Goal: Task Accomplishment & Management: Complete application form

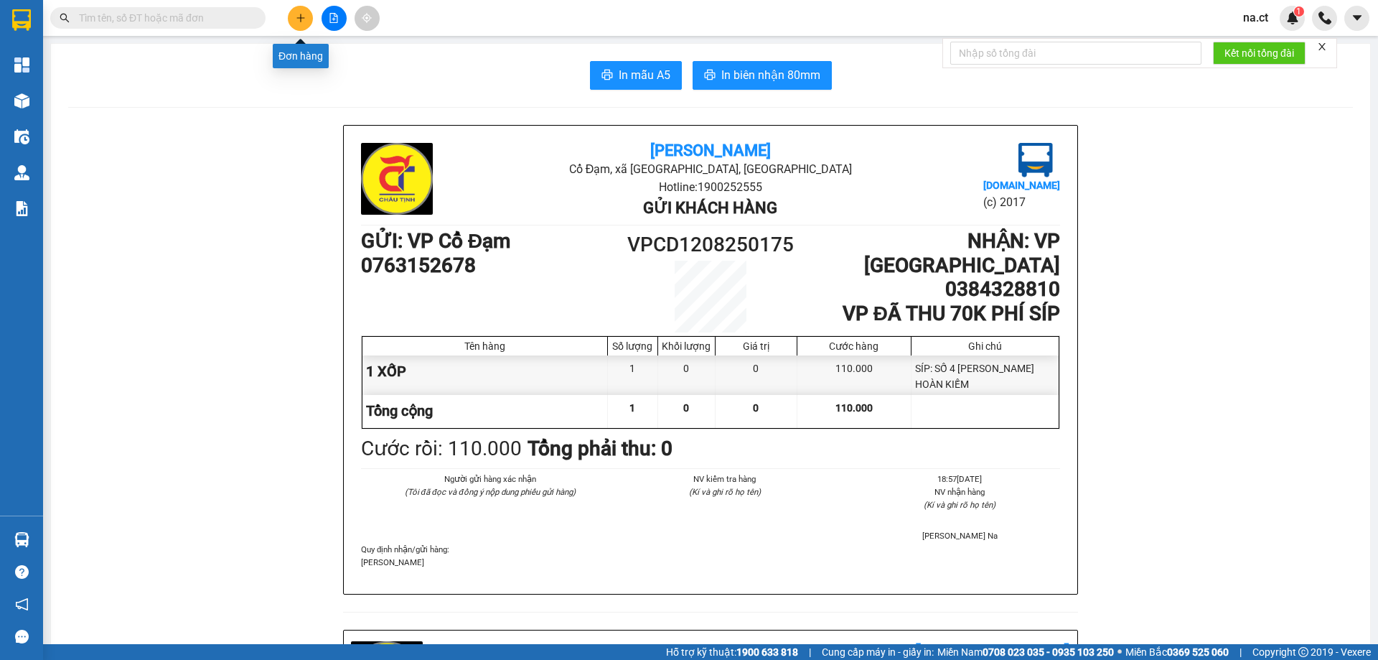
click at [294, 19] on button at bounding box center [300, 18] width 25 height 25
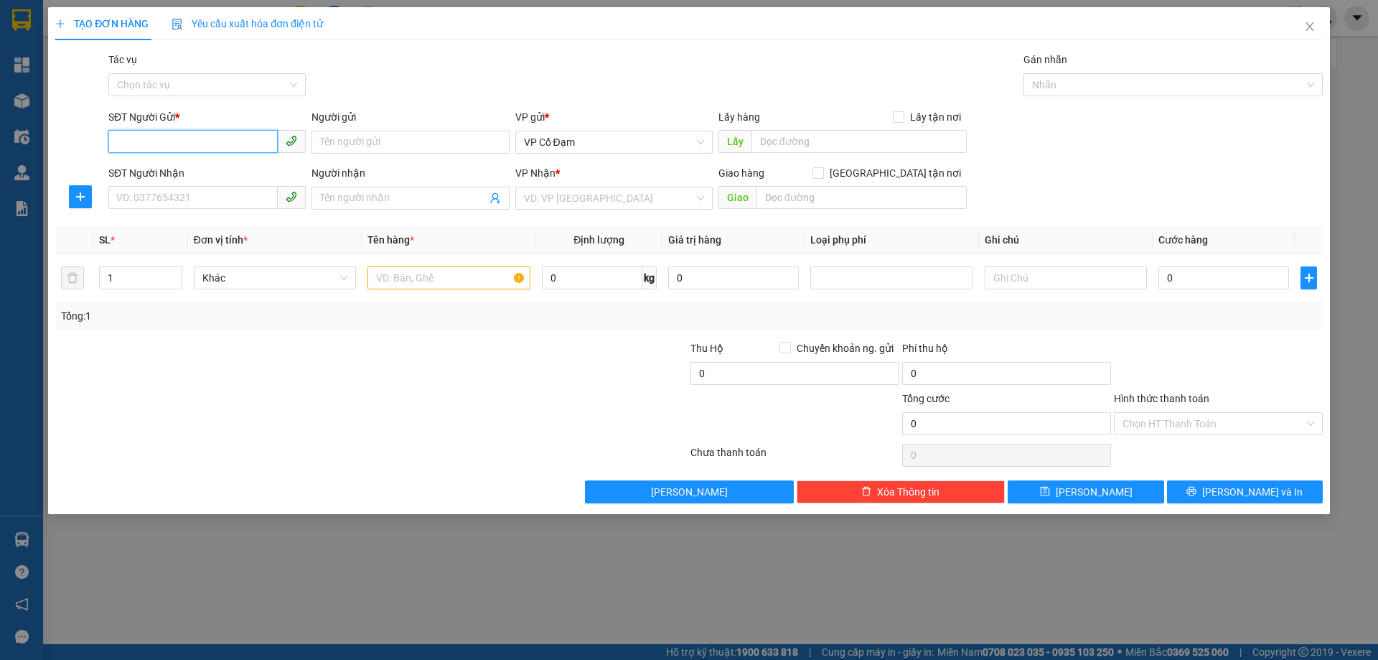
click at [146, 141] on input "SĐT Người Gửi *" at bounding box center [192, 141] width 169 height 23
type input "0969712856"
click at [187, 202] on input "SĐT Người Nhận" at bounding box center [192, 197] width 169 height 23
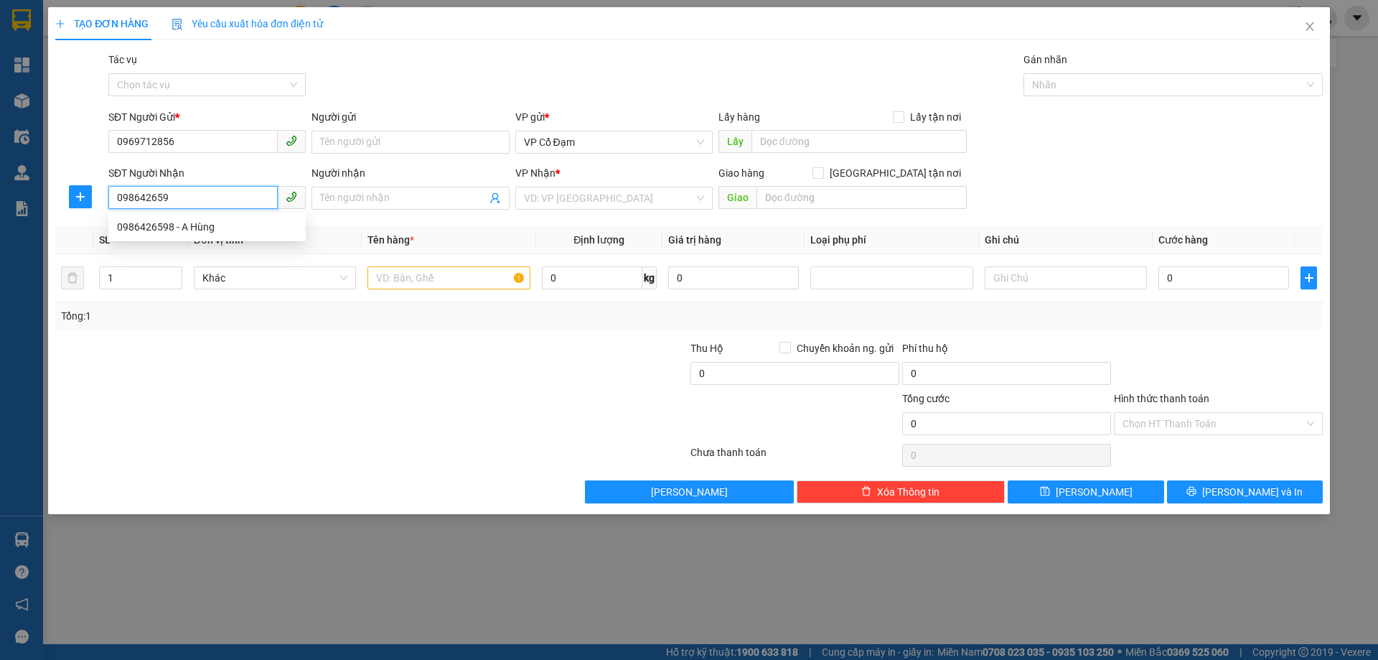
type input "0986426598"
click at [192, 222] on div "0986426598 - A Hùng" at bounding box center [207, 227] width 180 height 16
type input "A Hùng"
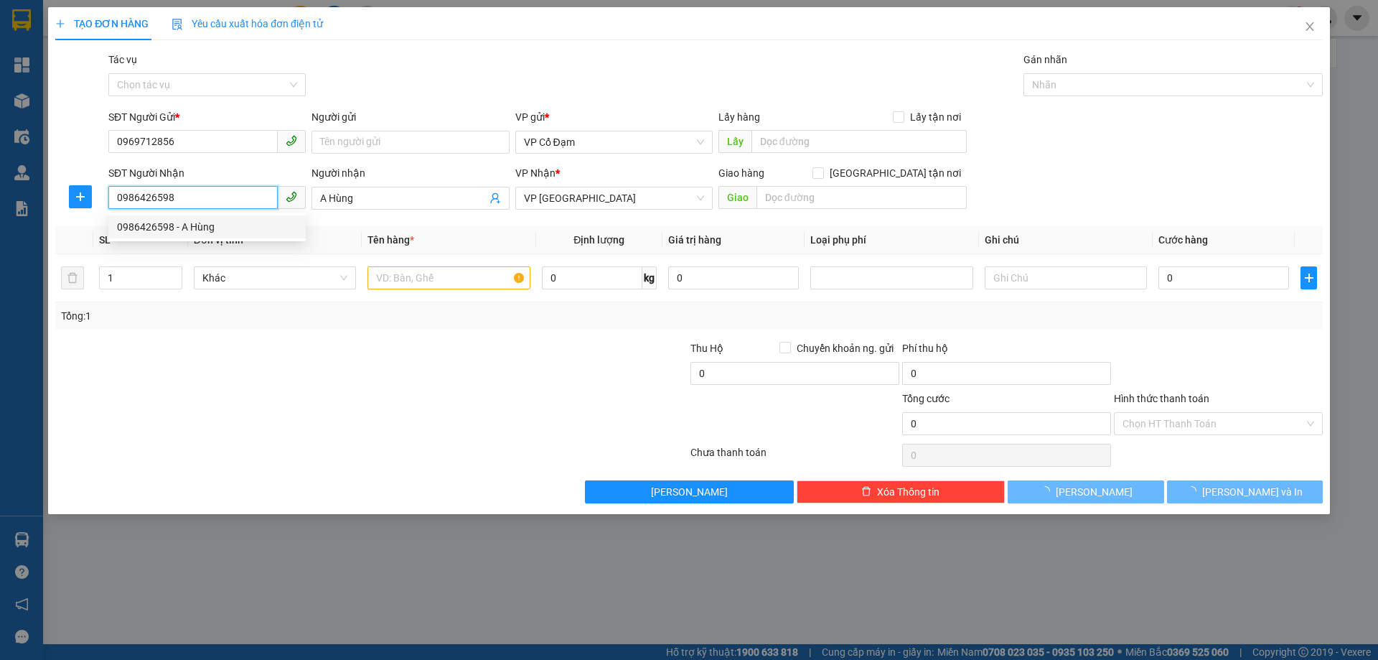
type input "70.000"
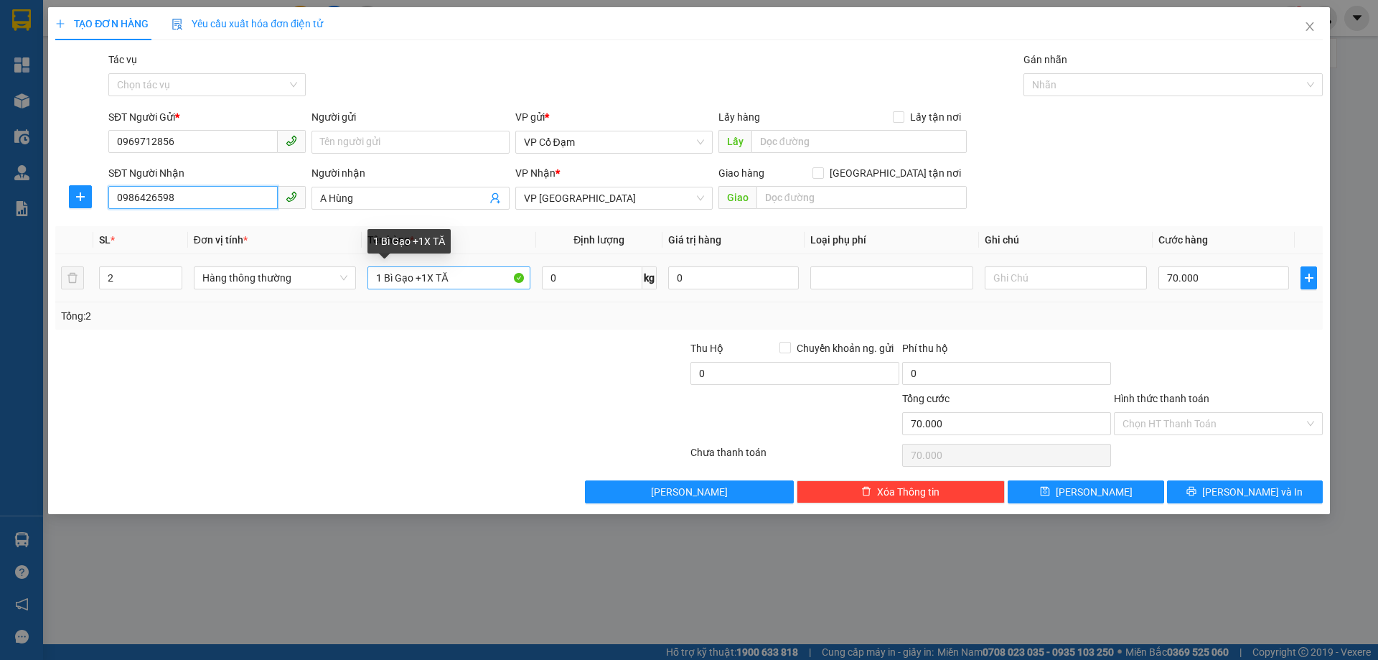
type input "0986426598"
drag, startPoint x: 464, startPoint y: 279, endPoint x: 348, endPoint y: 275, distance: 116.3
click at [348, 275] on tr "2 Hàng thông thường 1 Bì Gạo +1X TĂ 0 kg 0 70.000" at bounding box center [689, 278] width 1268 height 48
click at [464, 279] on input "1 Bì Gạo +1X TĂ" at bounding box center [449, 277] width 162 height 23
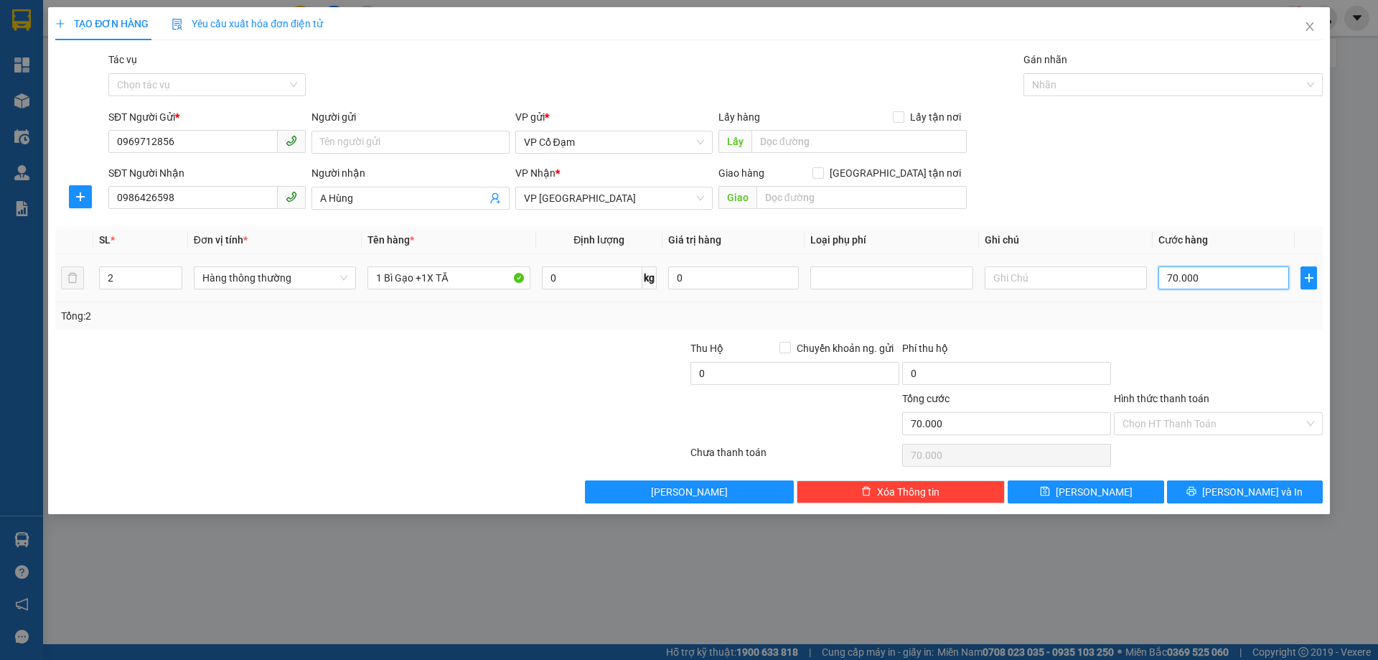
click at [1194, 280] on input "70.000" at bounding box center [1224, 277] width 131 height 23
type input "1"
type input "10"
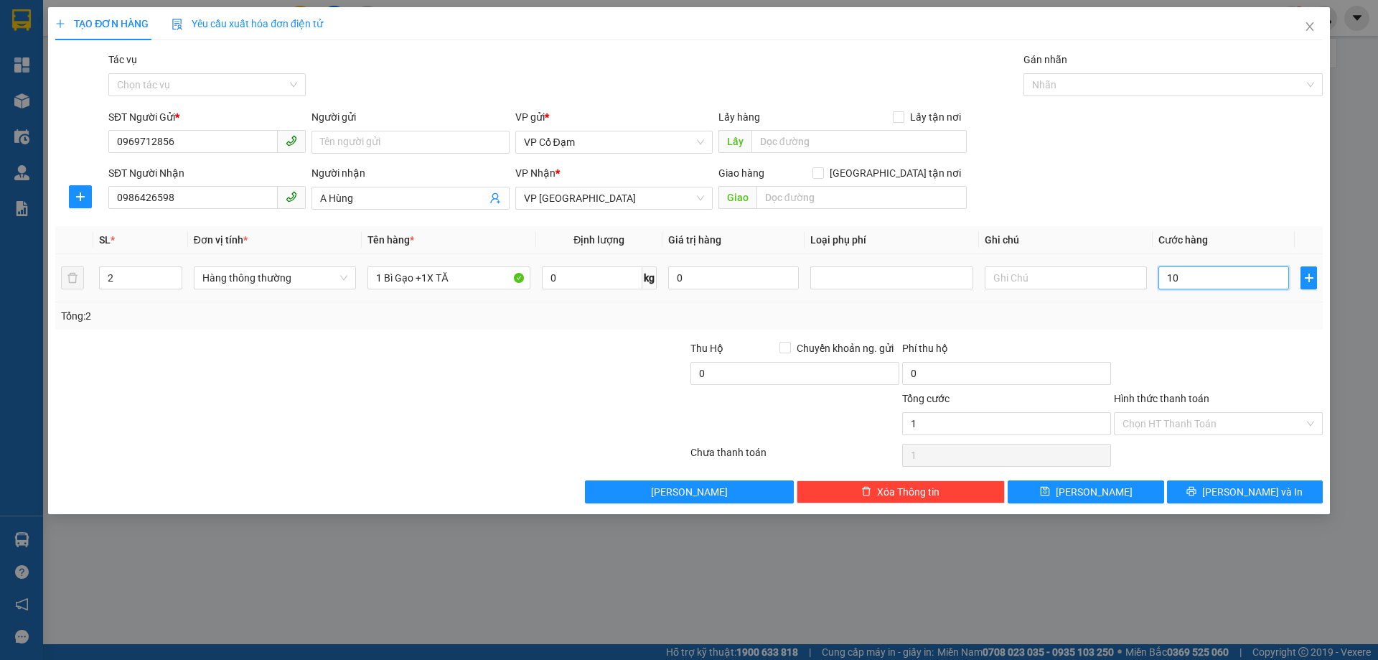
type input "10"
type input "100"
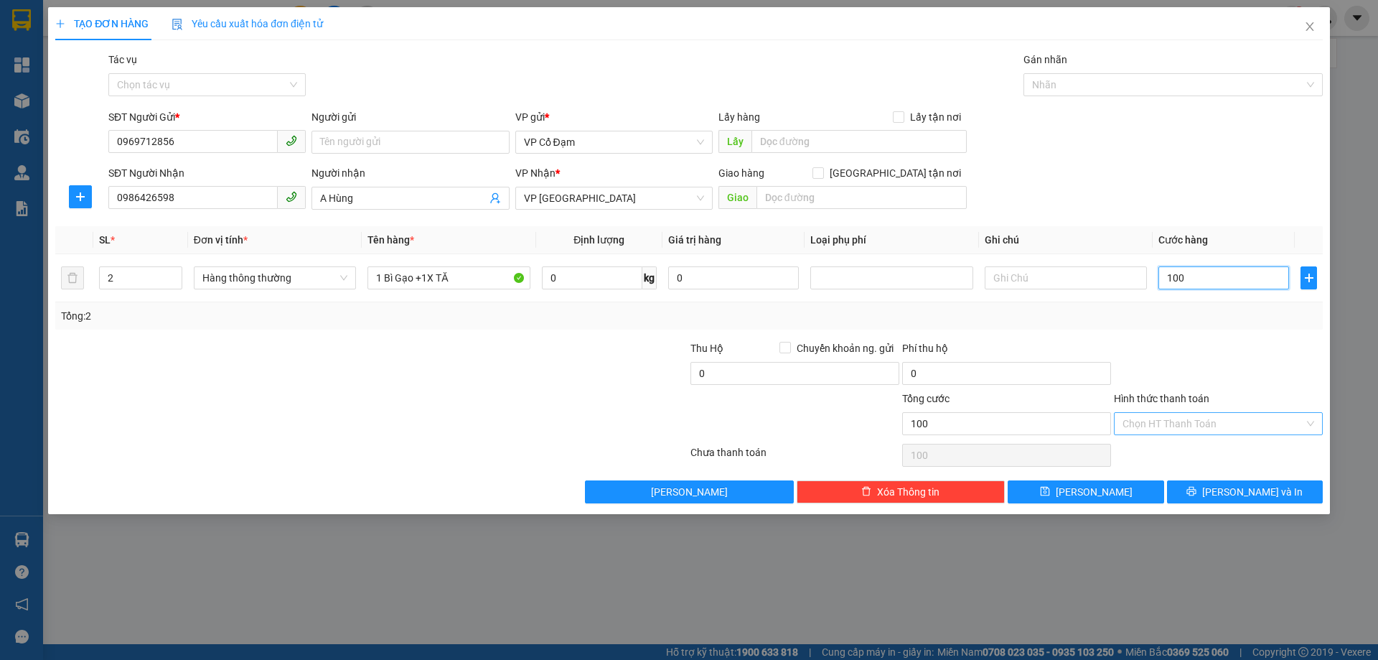
type input "100"
type input "100.000"
click at [1176, 426] on input "Hình thức thanh toán" at bounding box center [1214, 424] width 182 height 22
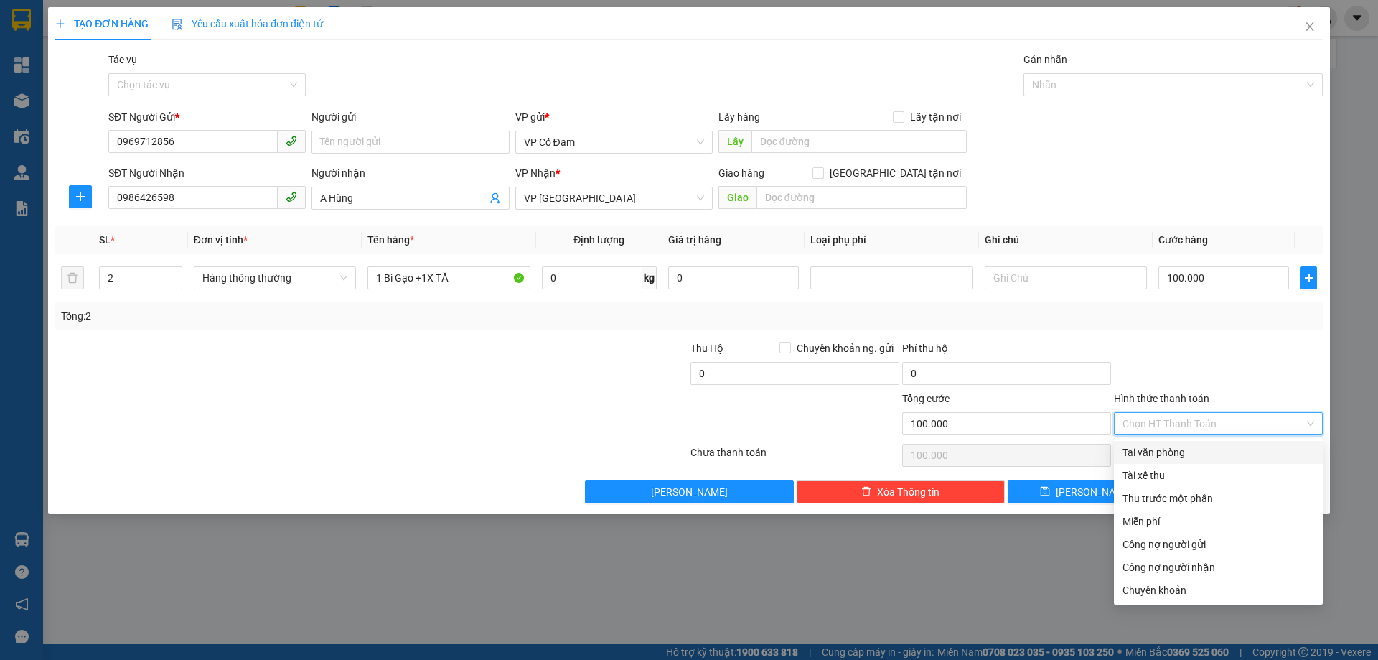
drag, startPoint x: 1159, startPoint y: 457, endPoint x: 1161, endPoint y: 448, distance: 9.4
click at [1159, 455] on div "Tại văn phòng" at bounding box center [1219, 452] width 192 height 16
type input "0"
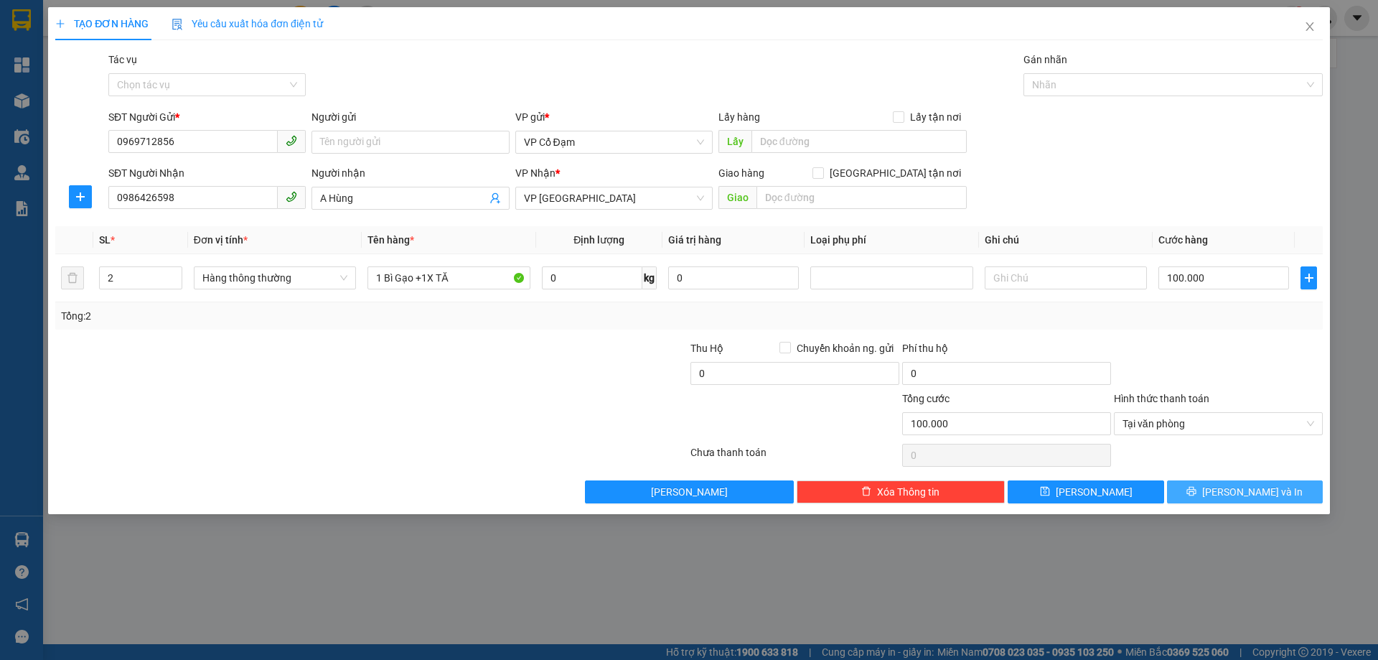
click at [1237, 494] on span "[PERSON_NAME] và In" at bounding box center [1252, 492] width 100 height 16
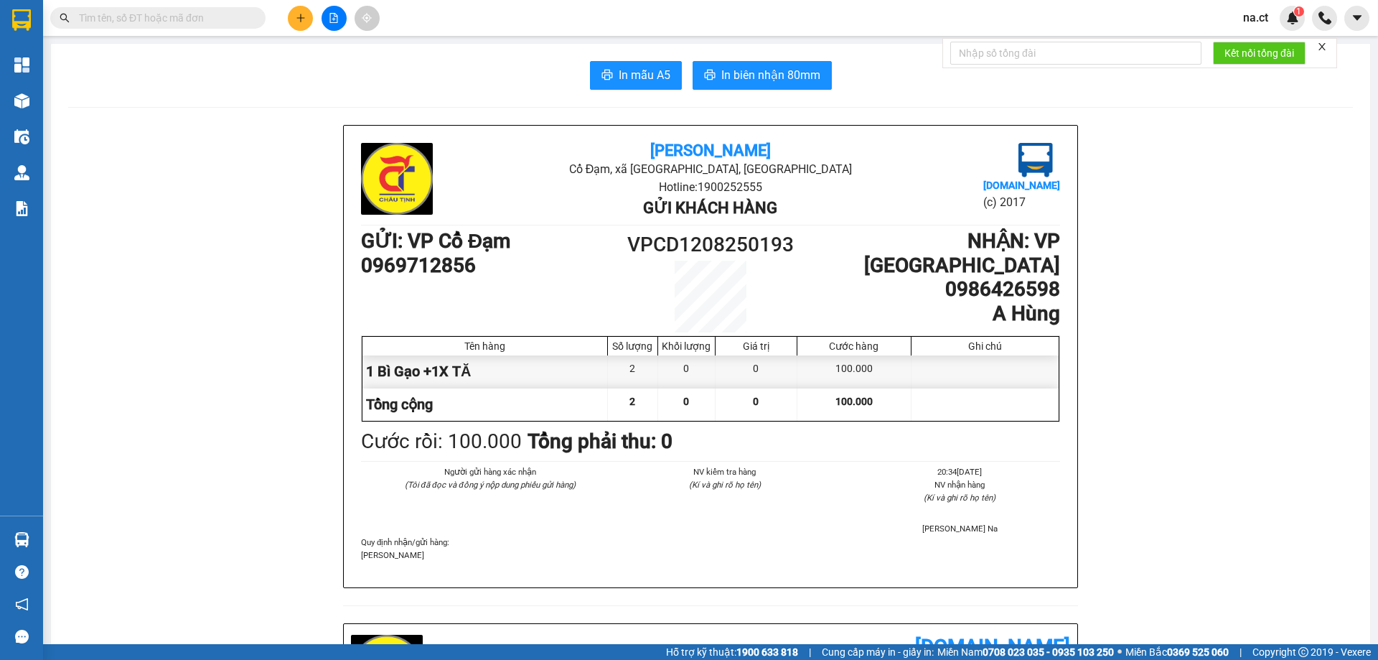
click at [145, 20] on input "text" at bounding box center [163, 18] width 169 height 16
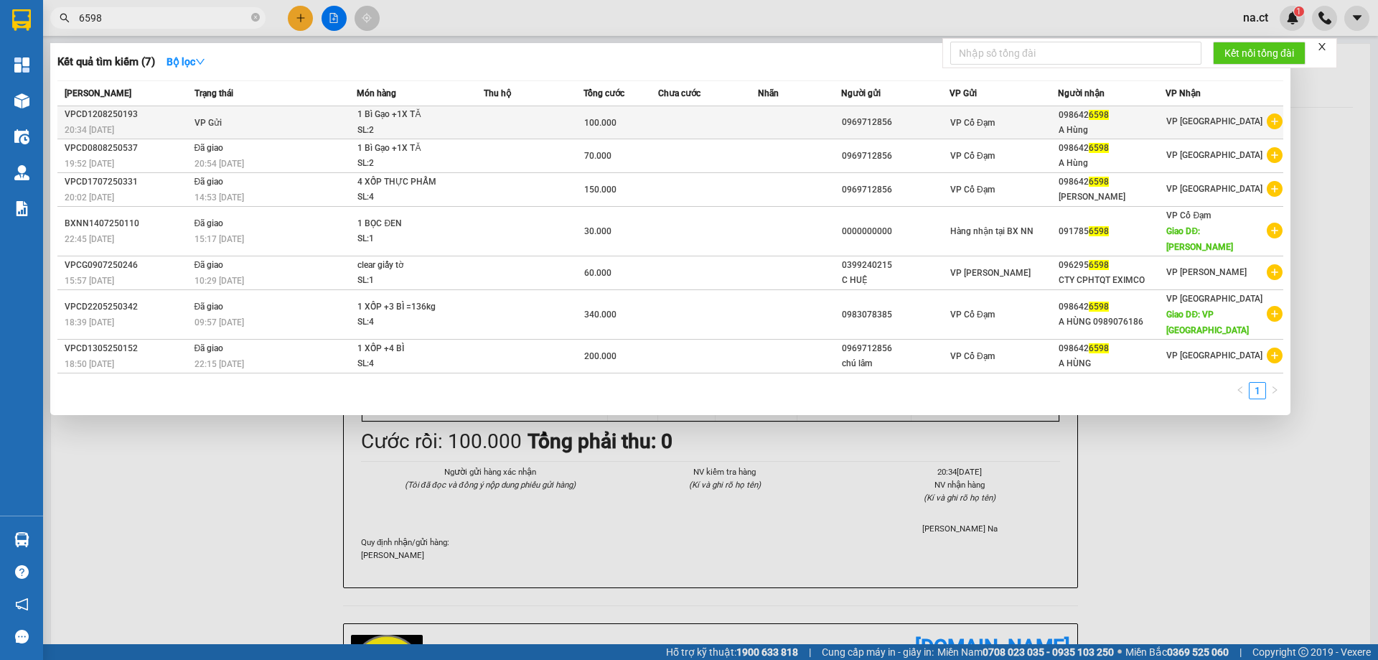
type input "6598"
click at [487, 121] on td at bounding box center [534, 122] width 100 height 33
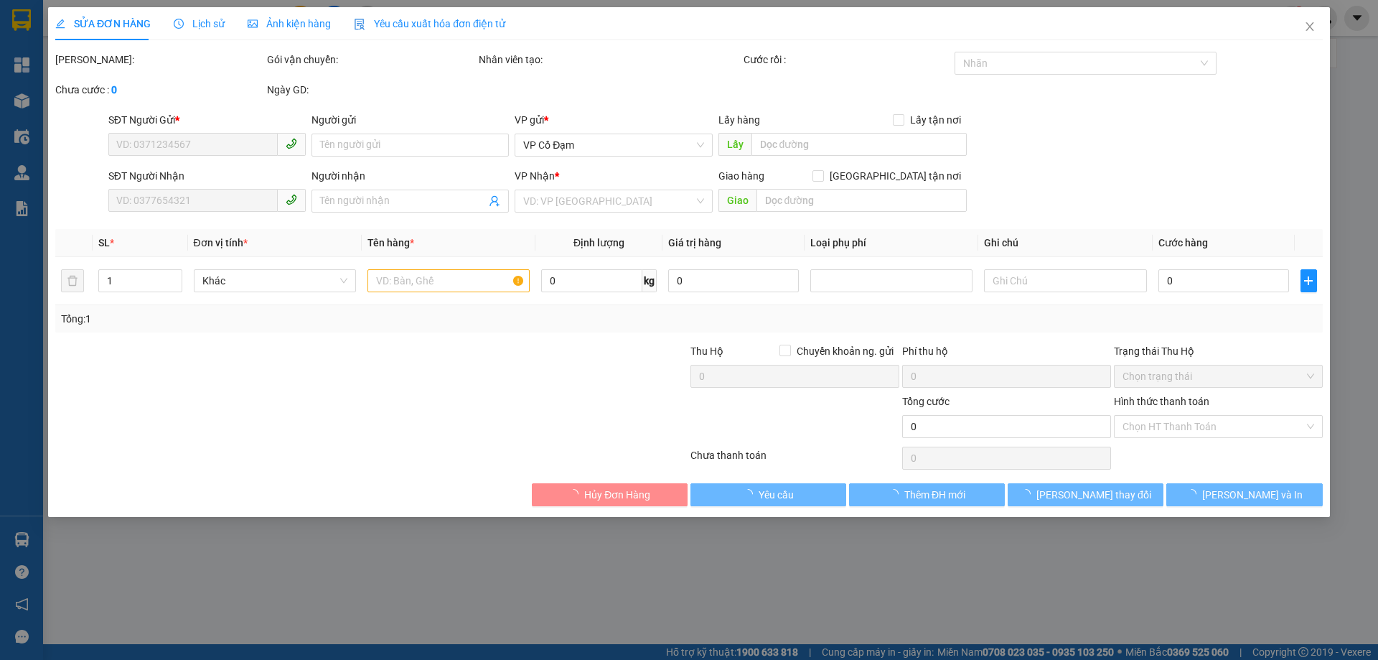
type input "0969712856"
type input "0986426598"
type input "A Hùng"
type input "100.000"
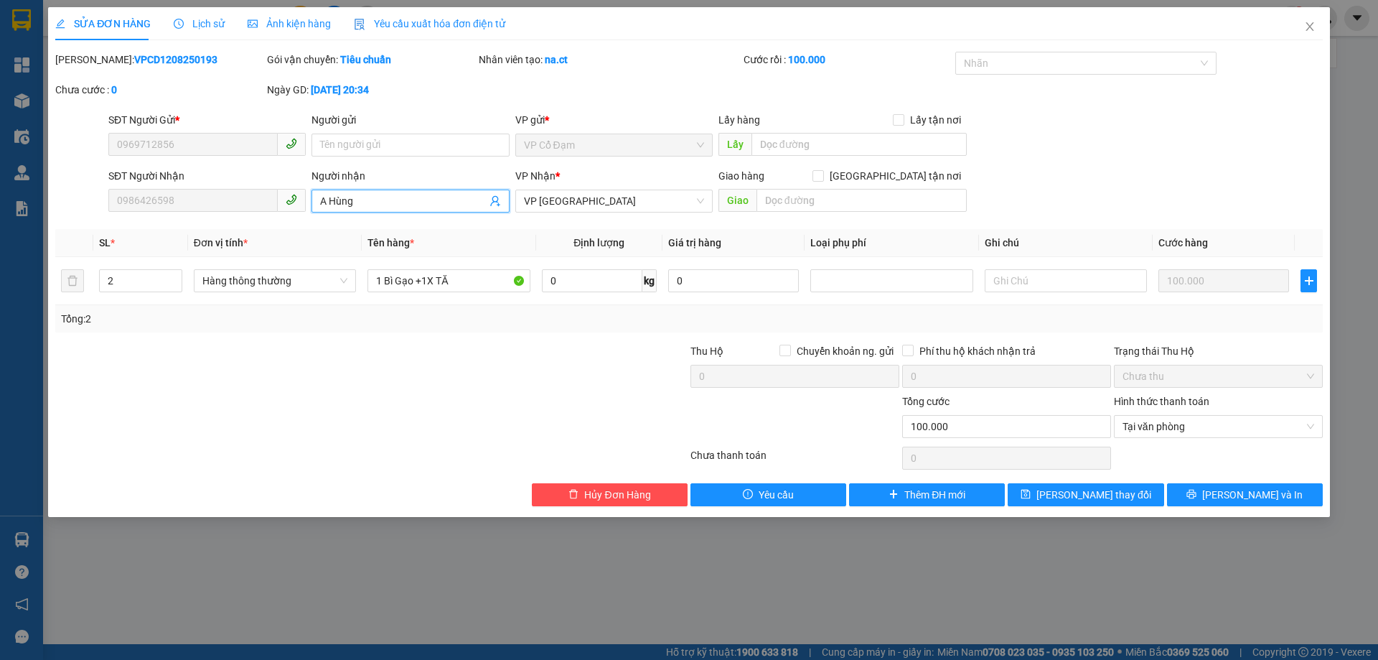
click at [373, 203] on input "A Hùng" at bounding box center [403, 201] width 166 height 16
type input "A"
type input "TỔNG 3 XỐP+1 BÌ ĐÃ THU 100 .HĐ THU THÊM 60K"
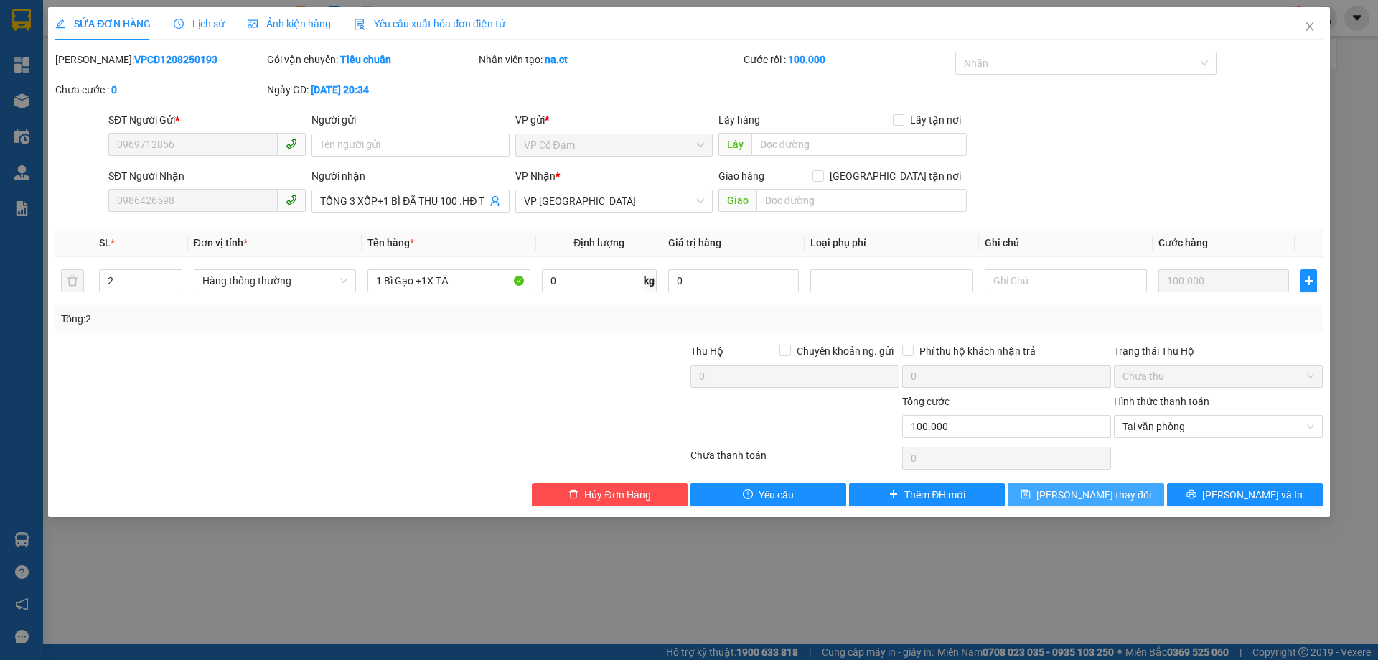
click at [1112, 495] on span "[PERSON_NAME] thay đổi" at bounding box center [1094, 495] width 115 height 16
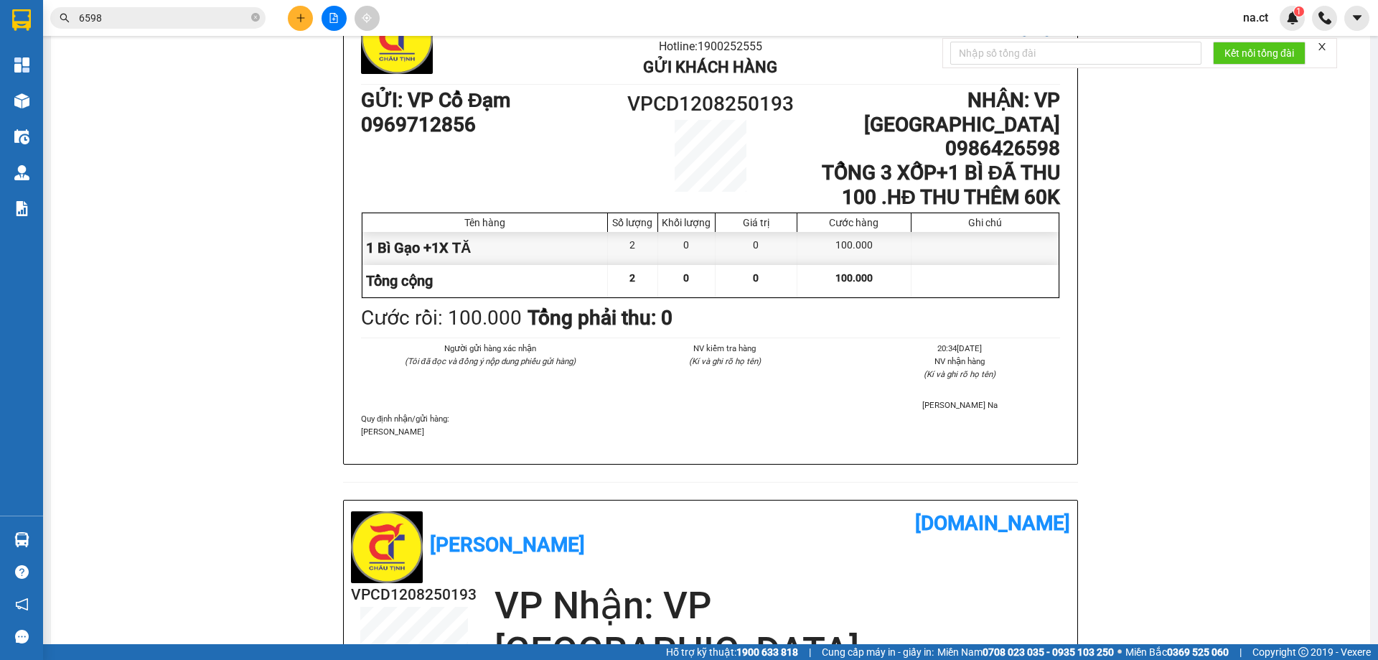
scroll to position [72, 0]
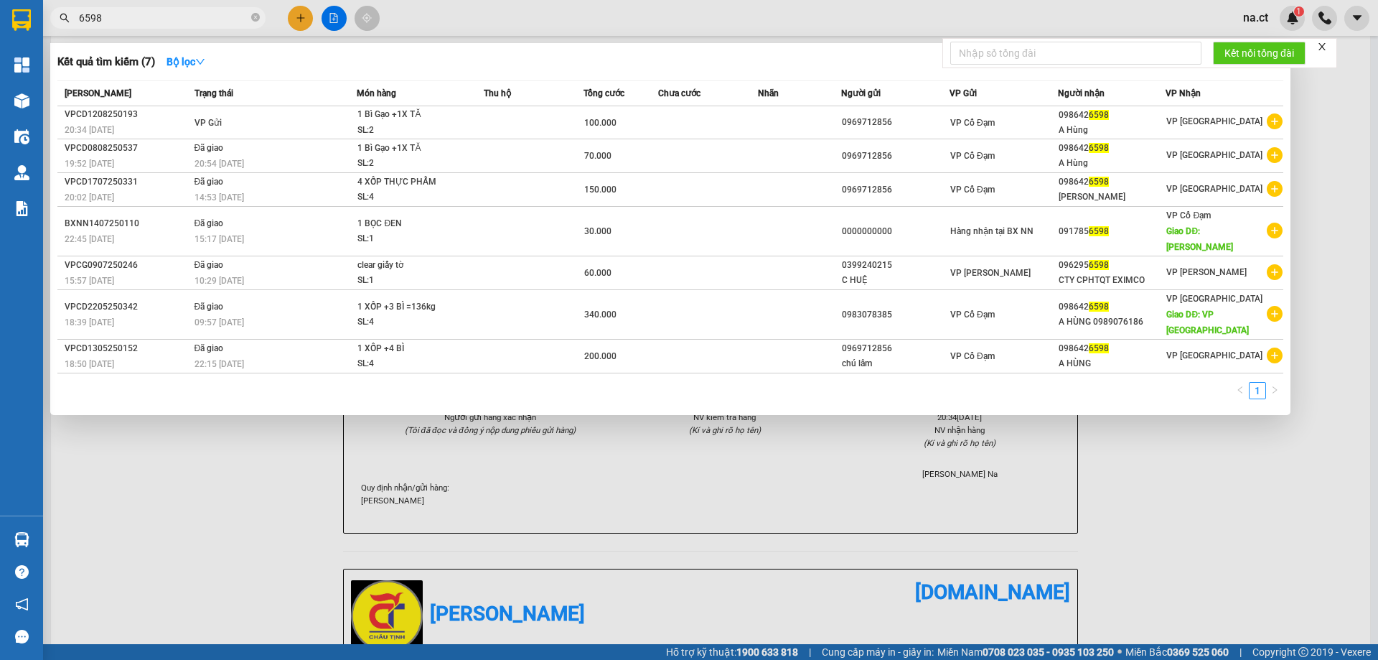
click at [141, 11] on input "6598" at bounding box center [163, 18] width 169 height 16
